Goal: Find specific page/section: Find specific page/section

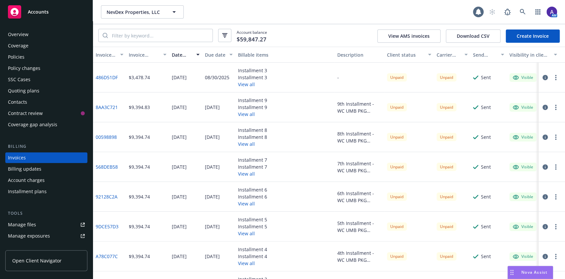
scroll to position [8, 0]
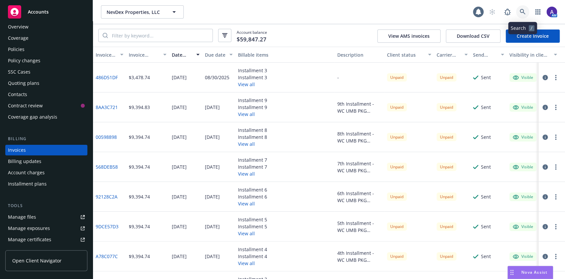
click at [523, 17] on link at bounding box center [522, 11] width 13 height 13
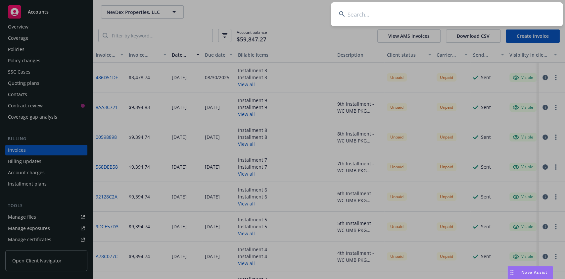
click at [390, 18] on input at bounding box center [447, 14] width 232 height 24
paste input "Porifera"
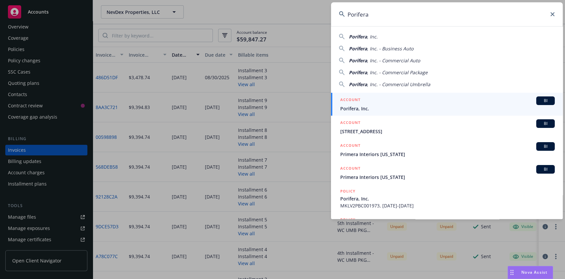
type input "Porifera"
click at [373, 102] on div "ACCOUNT BI" at bounding box center [447, 100] width 214 height 9
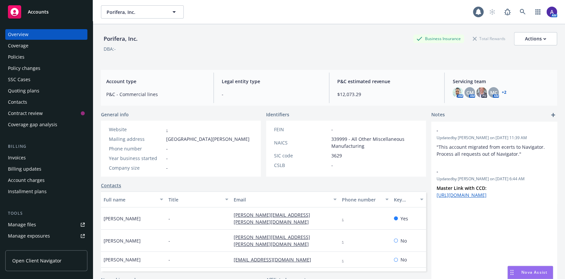
click at [20, 54] on div "Policies" at bounding box center [16, 57] width 17 height 11
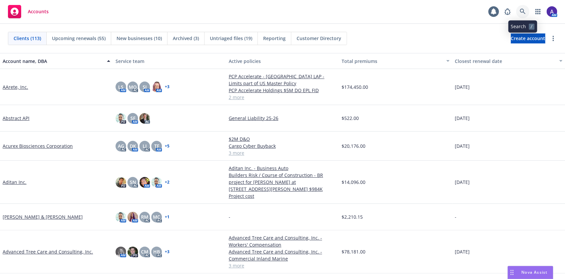
click at [521, 11] on icon at bounding box center [523, 12] width 6 height 6
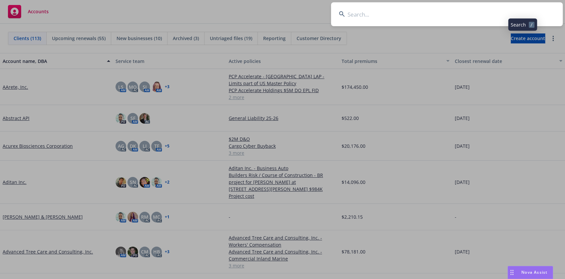
click at [486, 12] on input at bounding box center [447, 14] width 232 height 24
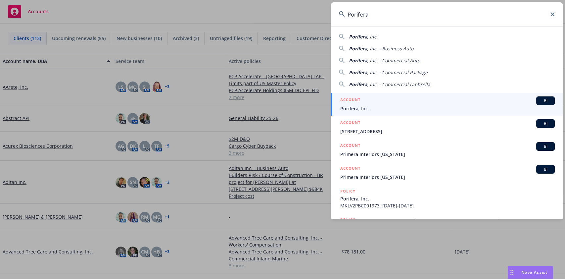
type input "Porifera"
click at [375, 102] on div "ACCOUNT BI" at bounding box center [447, 100] width 214 height 9
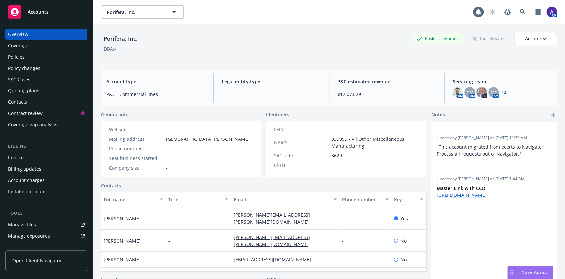
click at [28, 58] on div "Policies" at bounding box center [46, 57] width 77 height 11
